Goal: Task Accomplishment & Management: Manage account settings

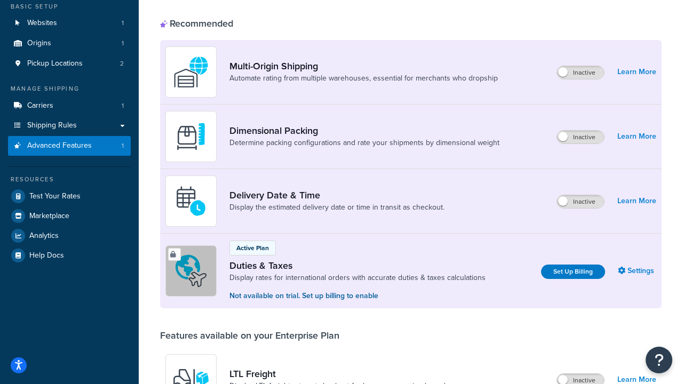
scroll to position [10, 0]
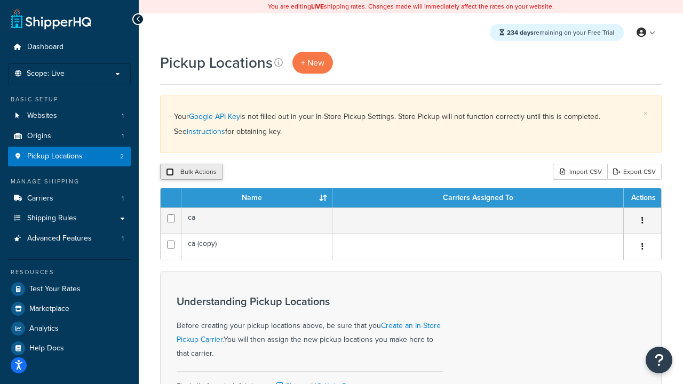
click at [170, 173] on input "checkbox" at bounding box center [170, 172] width 8 height 8
checkbox input "true"
click at [284, 173] on button "Delete" at bounding box center [284, 172] width 37 height 16
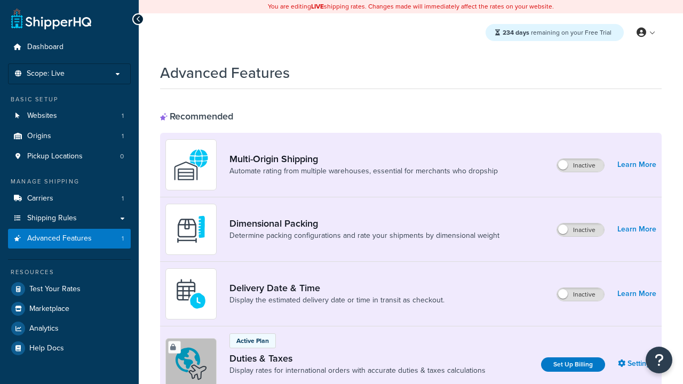
scroll to position [347, 0]
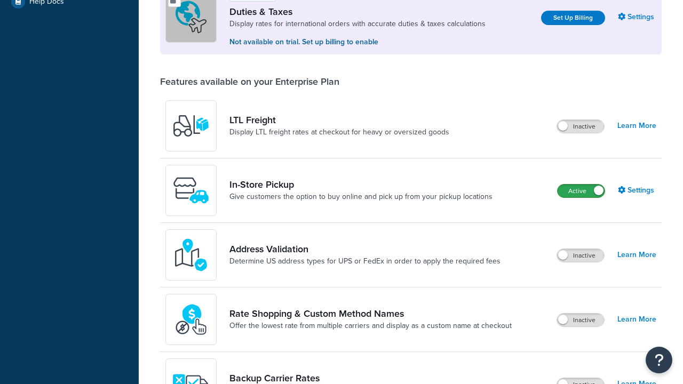
click at [581, 192] on label "Active" at bounding box center [580, 190] width 47 height 13
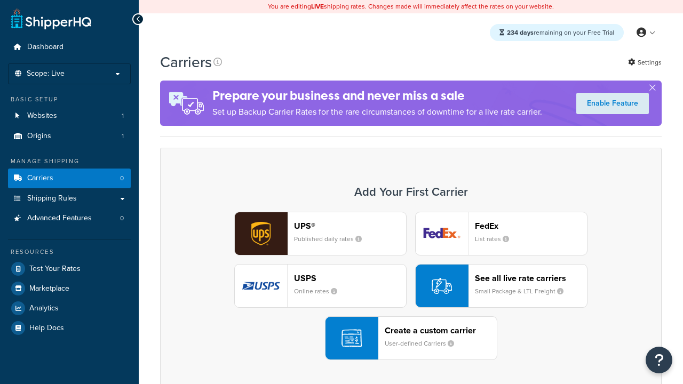
click at [411, 286] on div "UPS® Published daily rates FedEx List rates USPS Online rates See all live rate…" at bounding box center [410, 286] width 479 height 148
click at [411, 339] on div "Create a custom carrier User-defined Carriers" at bounding box center [440, 338] width 112 height 26
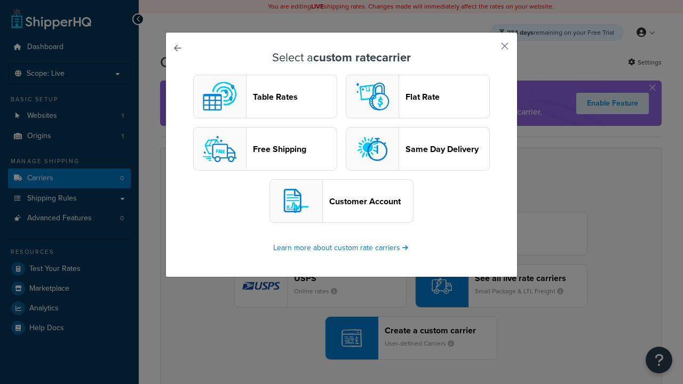
click at [265, 97] on header "Table Rates" at bounding box center [295, 97] width 84 height 10
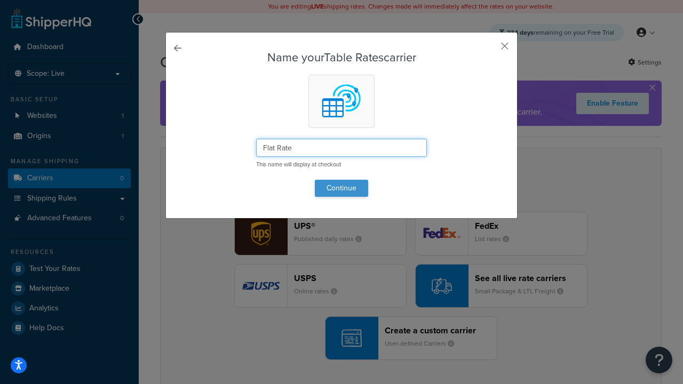
type input "Flat Rate"
click at [341, 188] on button "Continue" at bounding box center [341, 188] width 53 height 17
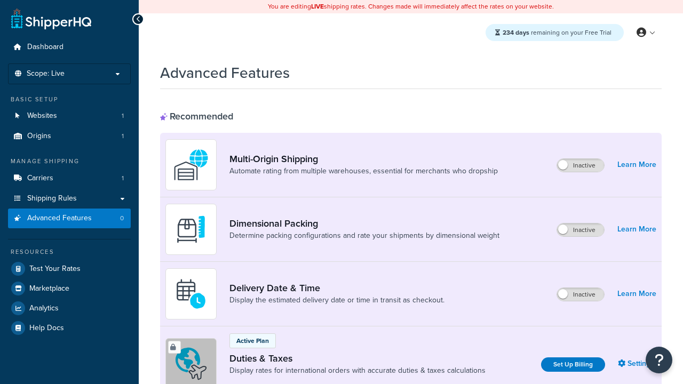
scroll to position [347, 0]
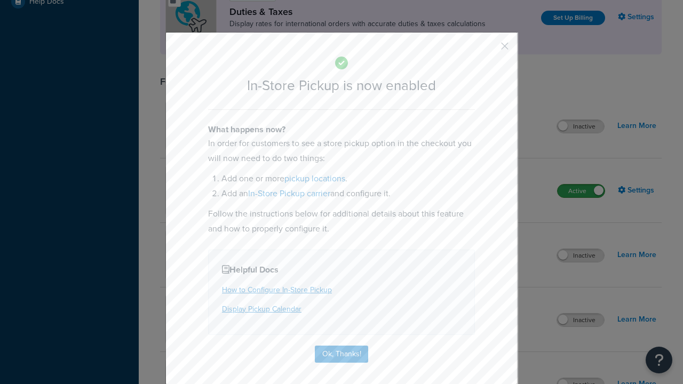
scroll to position [0, 0]
click at [488, 50] on button "button" at bounding box center [488, 50] width 3 height 3
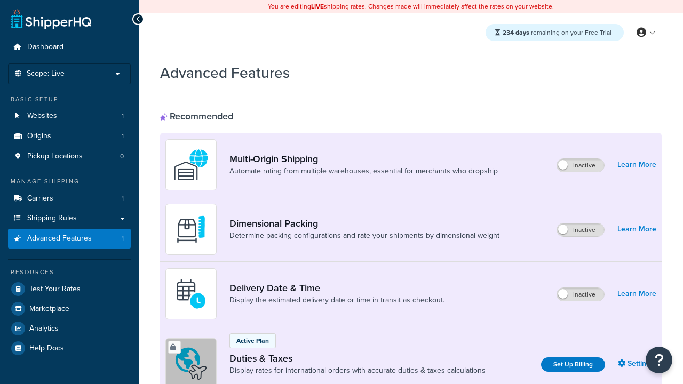
select select "inline"
